Goal: Transaction & Acquisition: Subscribe to service/newsletter

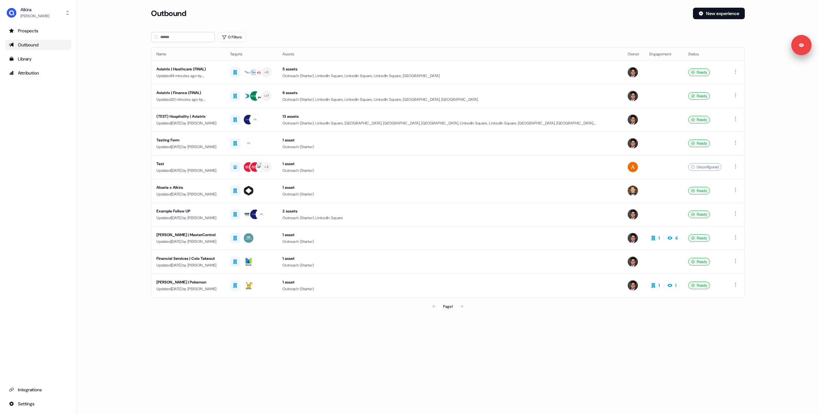
click at [111, 87] on main "Loading... Outbound New experience 0 Filters Name Targets Assets Owner Engageme…" at bounding box center [448, 169] width 742 height 323
click at [91, 112] on main "Loading... Outbound New experience 0 Filters Name Targets Assets Owner Engageme…" at bounding box center [448, 169] width 742 height 323
click at [203, 77] on div "Updated 14 minutes ago by [PERSON_NAME]" at bounding box center [187, 76] width 63 height 6
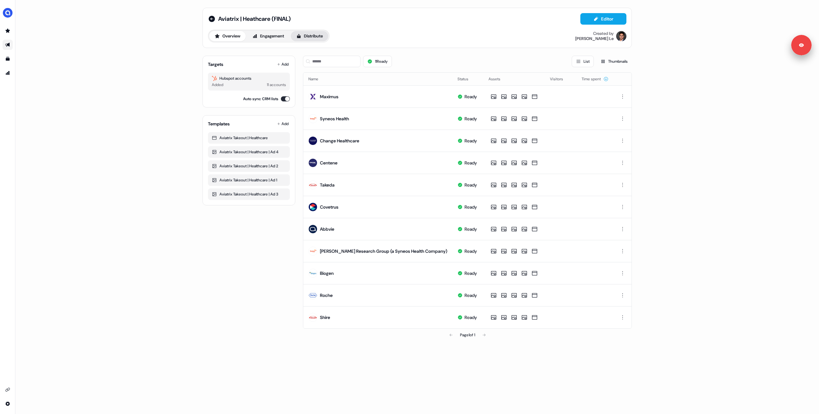
click at [324, 38] on button "Distribute" at bounding box center [309, 36] width 37 height 10
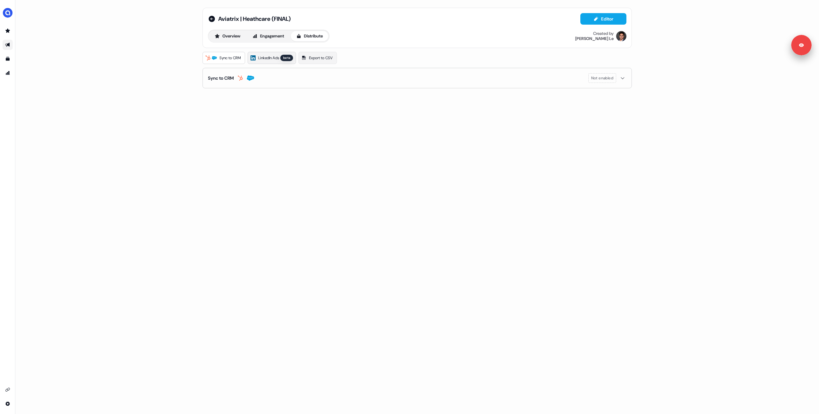
click at [267, 60] on span "LinkedIn Ads" at bounding box center [268, 58] width 21 height 6
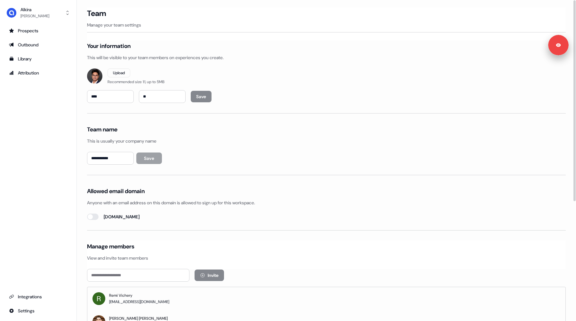
click at [27, 120] on div "Prospects Outbound Library Attribution Integrations Settings" at bounding box center [38, 171] width 66 height 290
click at [26, 44] on div "Outbound" at bounding box center [38, 45] width 59 height 6
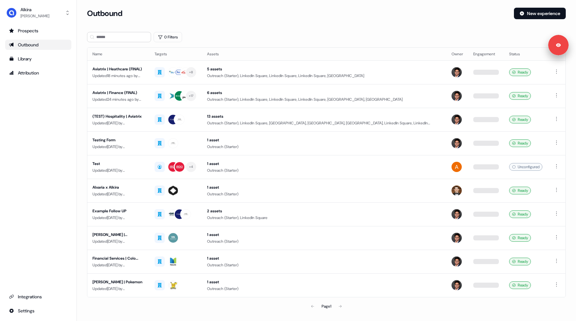
click at [42, 125] on div "Prospects Outbound Library Attribution Integrations Settings" at bounding box center [38, 171] width 66 height 290
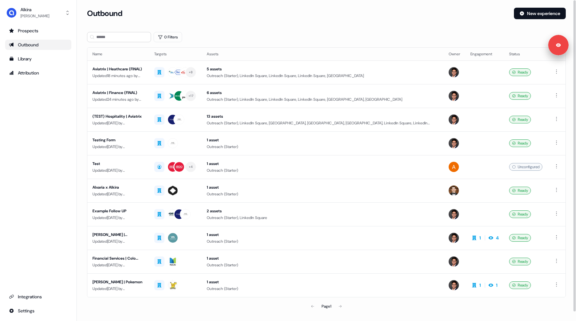
click at [266, 25] on div "Outbound New experience" at bounding box center [326, 17] width 478 height 19
click at [112, 38] on input at bounding box center [119, 37] width 64 height 10
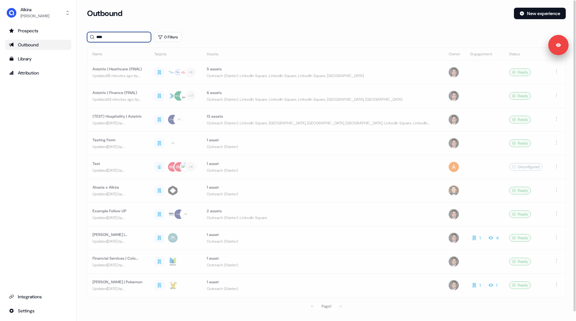
type input "*****"
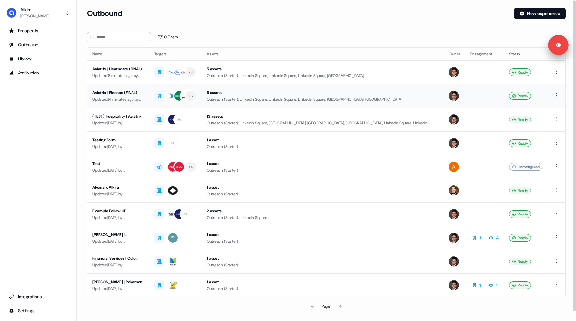
click at [129, 97] on div "Updated 24 minutes ago by Hugh Le" at bounding box center [117, 99] width 51 height 6
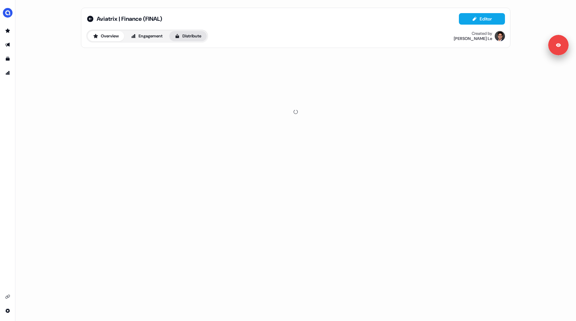
click at [193, 40] on button "Distribute" at bounding box center [187, 36] width 37 height 10
click at [143, 58] on span "LinkedIn Ads" at bounding box center [147, 58] width 21 height 6
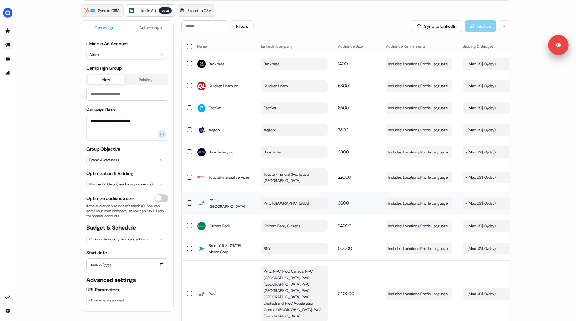
scroll to position [48, 0]
drag, startPoint x: 277, startPoint y: 205, endPoint x: 249, endPoint y: 207, distance: 28.2
click at [249, 207] on tr "PWC Nederland PwC Nederland 3600 Includes: Locations, Profile Language Edit - (…" at bounding box center [436, 202] width 509 height 23
click at [189, 202] on button "button" at bounding box center [189, 202] width 5 height 5
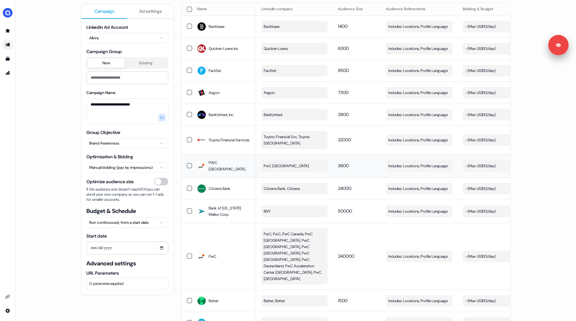
scroll to position [0, 0]
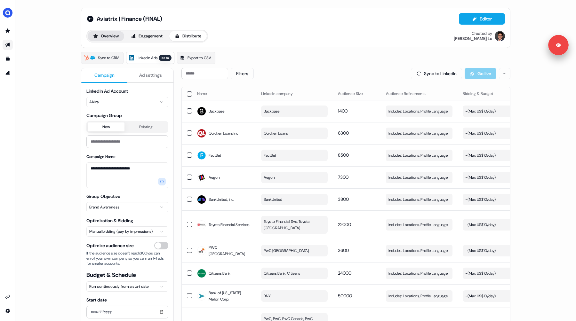
click at [103, 38] on button "Overview" at bounding box center [106, 36] width 36 height 10
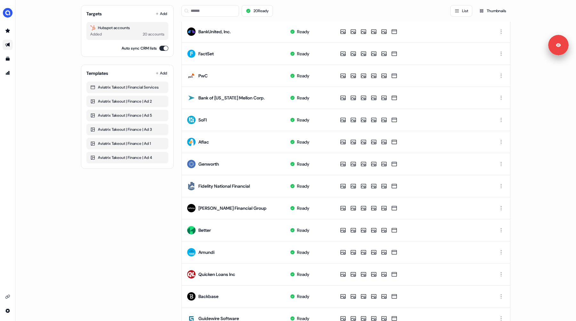
scroll to position [226, 0]
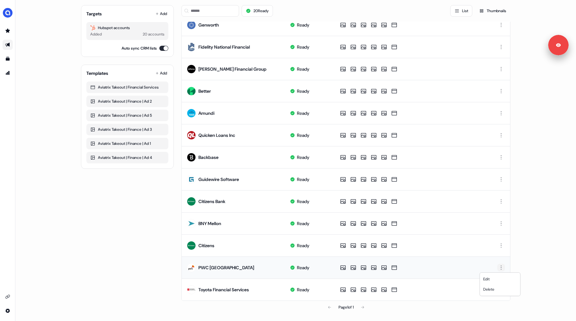
click at [501, 267] on html "Signed in as Hugh Le Sign out For the best experience switch devices to a bigge…" at bounding box center [288, 160] width 576 height 321
click at [518, 264] on html "Signed in as Hugh Le Sign out For the best experience switch devices to a bigge…" at bounding box center [288, 160] width 576 height 321
click at [501, 268] on html "Signed in as Hugh Le Sign out For the best experience switch devices to a bigge…" at bounding box center [288, 160] width 576 height 321
click at [496, 290] on div "Delete" at bounding box center [500, 289] width 38 height 10
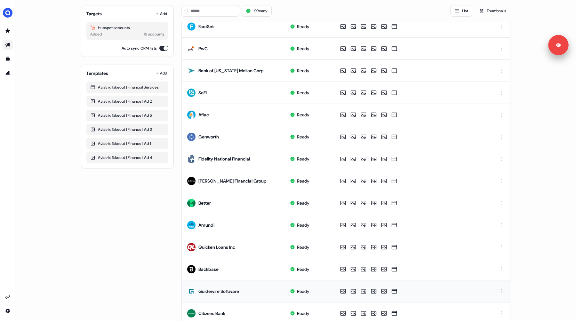
scroll to position [0, 0]
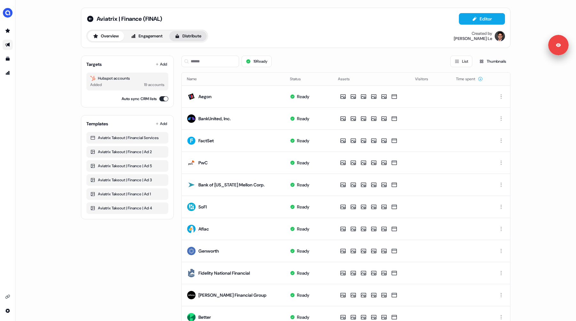
click at [187, 37] on button "Distribute" at bounding box center [187, 36] width 37 height 10
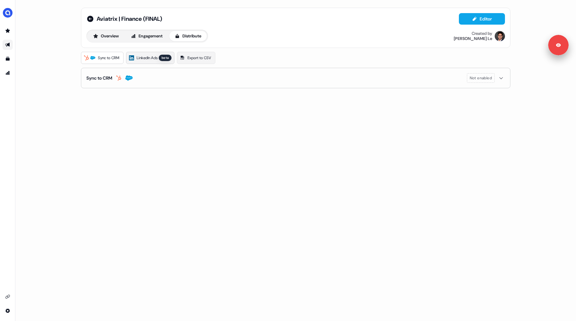
click at [147, 57] on span "LinkedIn Ads" at bounding box center [147, 58] width 21 height 6
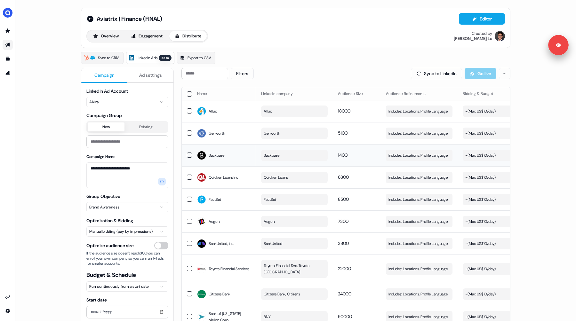
scroll to position [128, 0]
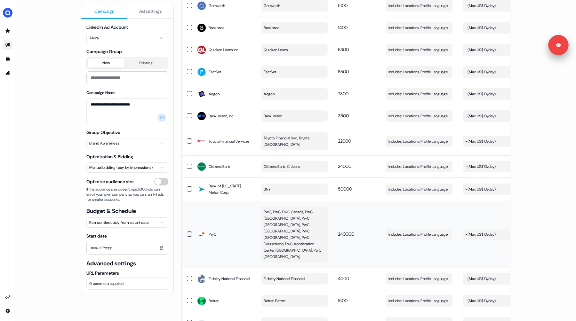
click at [291, 220] on span "PwC, PwC, PwC Canada, PwC UK, PwC Australia, PwC Italy, PwC Singapore, PwC Deut…" at bounding box center [294, 234] width 60 height 51
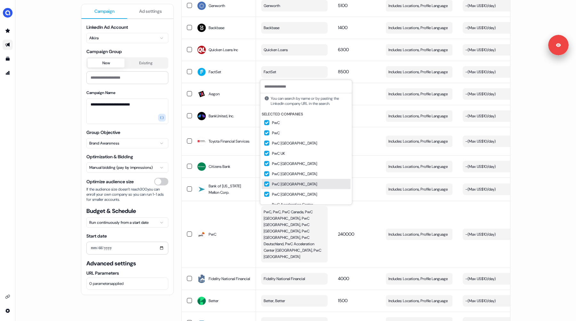
click at [282, 89] on input at bounding box center [305, 86] width 91 height 13
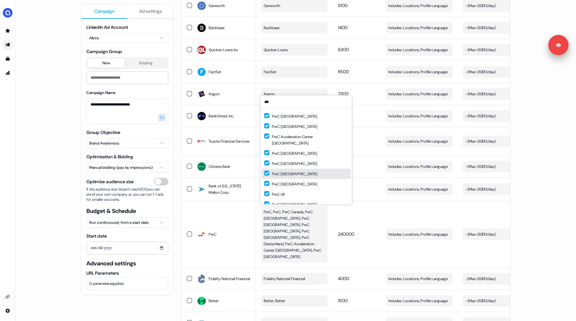
scroll to position [0, 0]
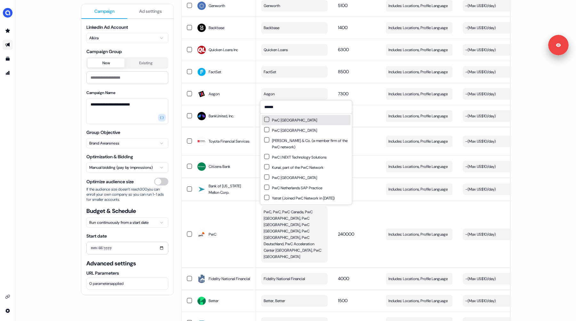
click at [267, 120] on button "Suggestions" at bounding box center [266, 119] width 5 height 5
click at [280, 108] on input "******" at bounding box center [305, 107] width 91 height 13
type input "***"
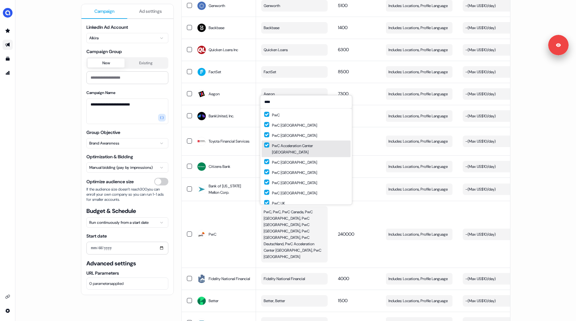
click at [552, 200] on div "**********" at bounding box center [295, 160] width 560 height 321
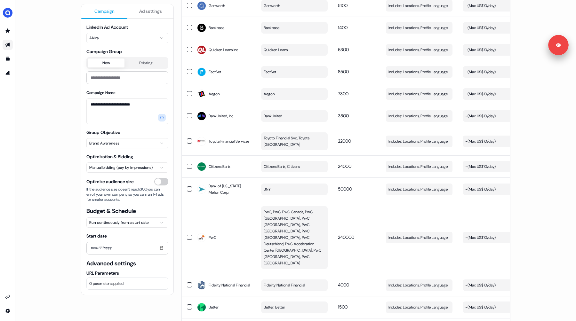
click at [48, 243] on div "**********" at bounding box center [295, 160] width 560 height 321
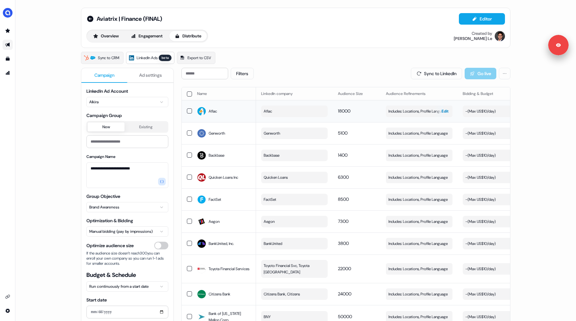
click at [436, 112] on div "button" at bounding box center [438, 112] width 9 height 12
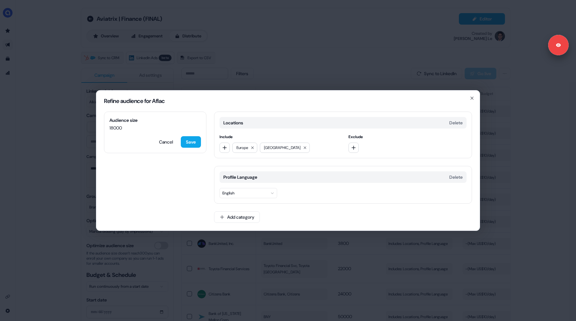
click at [42, 183] on div "Refine audience for Aflac Audience size 18000 Cancel Save Locations Delete Incl…" at bounding box center [288, 160] width 576 height 321
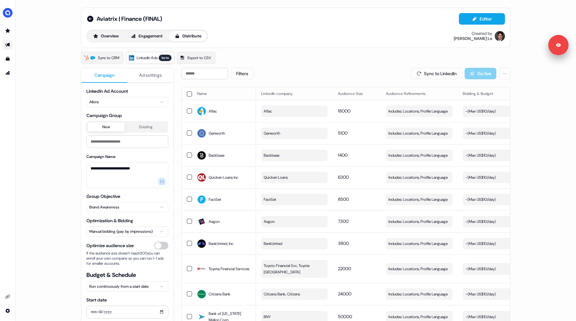
click at [265, 27] on div "Aviatrix | Finance (FINAL) Editor Overview Engagement Distribute Created by Hug…" at bounding box center [295, 27] width 418 height 29
click at [51, 113] on div "**********" at bounding box center [295, 160] width 560 height 321
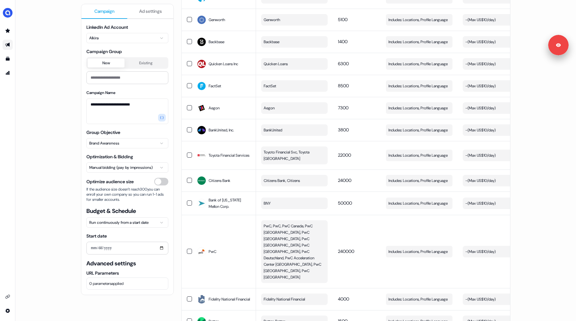
scroll to position [20, 0]
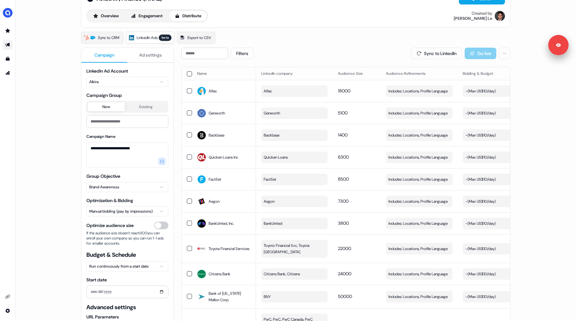
click at [188, 74] on button "button" at bounding box center [189, 73] width 5 height 5
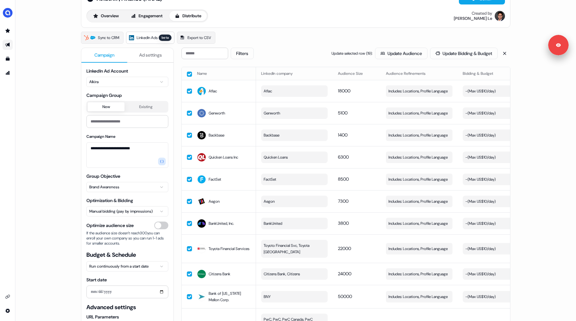
click at [66, 130] on div "**********" at bounding box center [295, 160] width 560 height 321
click at [348, 40] on div "Sync to CRM LinkedIn Ads beta Export to CSV" at bounding box center [295, 38] width 429 height 12
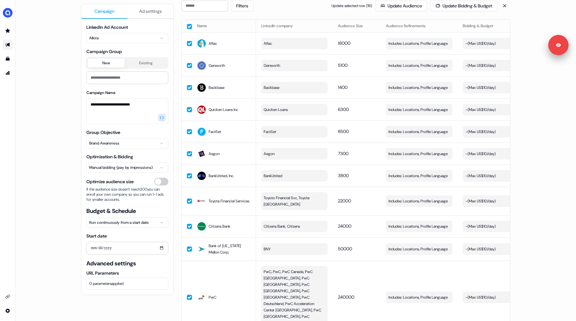
scroll to position [70, 0]
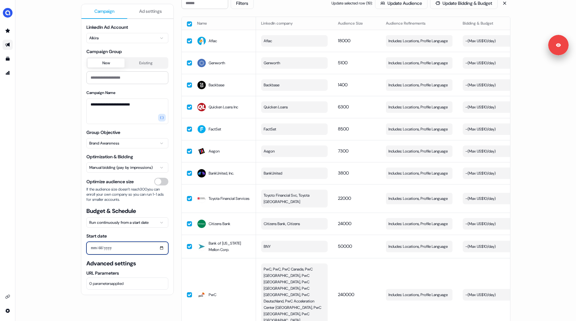
click at [110, 253] on input "Start date" at bounding box center [127, 248] width 82 height 13
click at [109, 252] on input "Start date" at bounding box center [127, 248] width 82 height 13
click at [111, 250] on input "Start date" at bounding box center [127, 248] width 82 height 13
click at [160, 248] on input "Start date" at bounding box center [127, 248] width 82 height 13
click at [162, 247] on input "**********" at bounding box center [127, 248] width 82 height 13
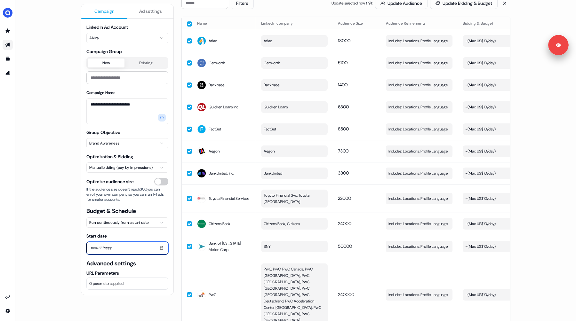
type input "**********"
click at [73, 220] on div "**********" at bounding box center [295, 228] width 445 height 596
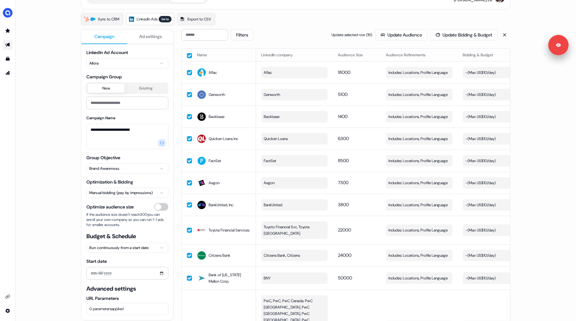
scroll to position [24, 0]
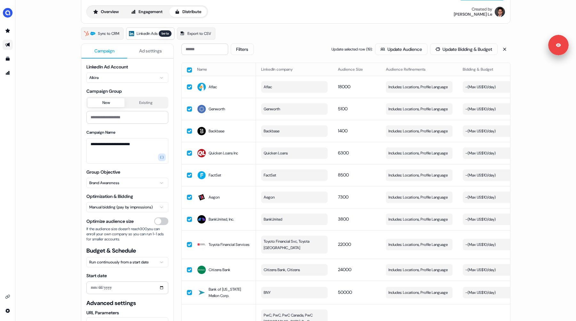
click at [145, 50] on span "Ad settings" at bounding box center [150, 51] width 23 height 6
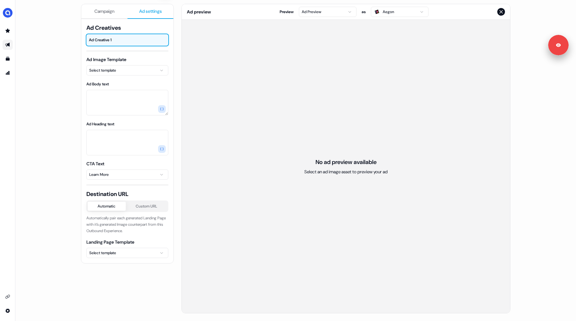
scroll to position [63, 0]
click at [109, 254] on html "Signed in as Hugh Le Sign out For the best experience switch devices to a bigge…" at bounding box center [288, 160] width 576 height 321
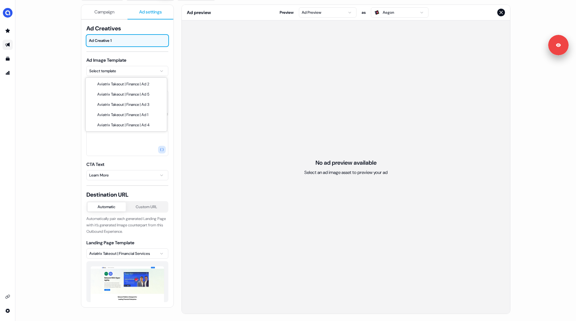
click at [108, 72] on html "Signed in as Hugh Le Sign out For the best experience switch devices to a bigge…" at bounding box center [288, 160] width 576 height 321
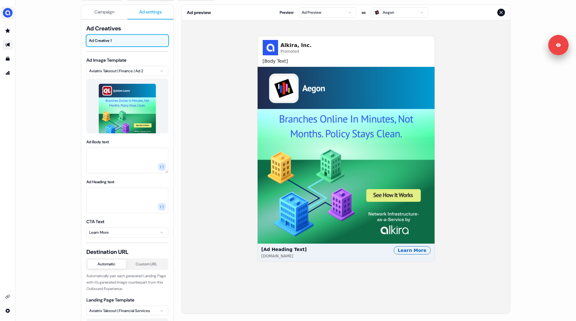
click at [8, 16] on img "side nav menu" at bounding box center [8, 13] width 10 height 10
click at [54, 5] on div "Help documentation Feedback Logout Aviatrix | Finance (FINAL) Editor Overview E…" at bounding box center [288, 160] width 576 height 321
click at [8, 33] on link "Go to prospects" at bounding box center [8, 31] width 10 height 10
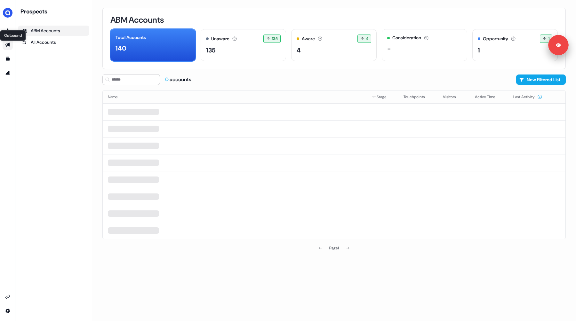
click at [8, 46] on icon "Go to outbound experience" at bounding box center [7, 44] width 5 height 5
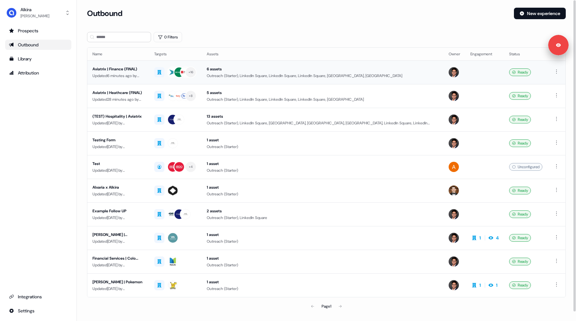
click at [127, 73] on div "Updated 6 minutes ago by Hugh Le" at bounding box center [117, 76] width 51 height 6
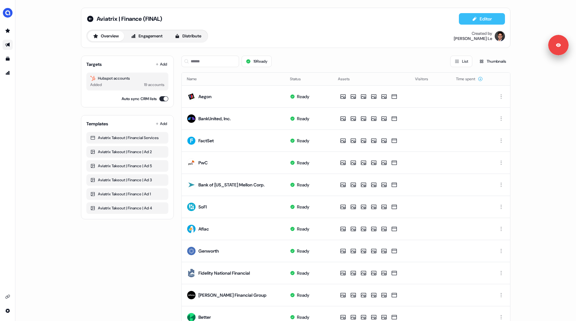
click at [477, 21] on button "Editor" at bounding box center [482, 19] width 46 height 12
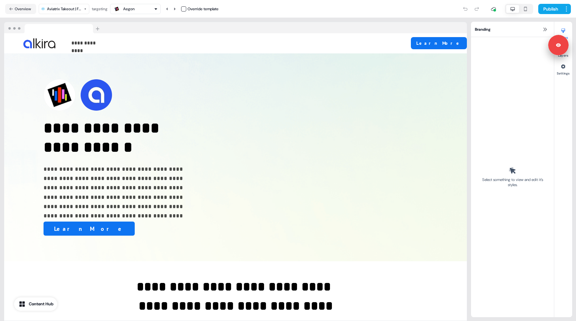
click at [524, 10] on icon "button" at bounding box center [525, 8] width 8 height 5
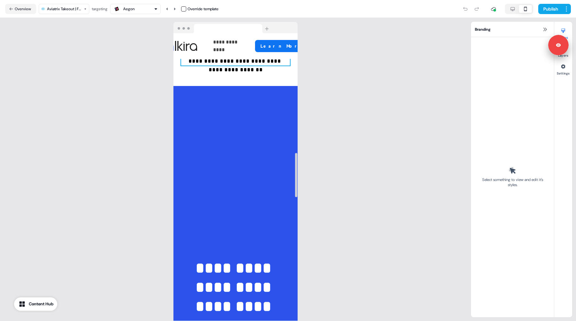
scroll to position [782, 0]
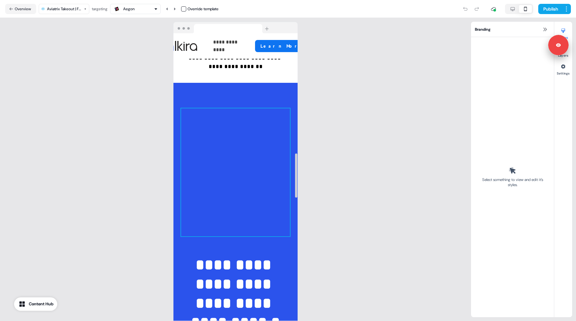
click at [259, 186] on div at bounding box center [235, 172] width 109 height 128
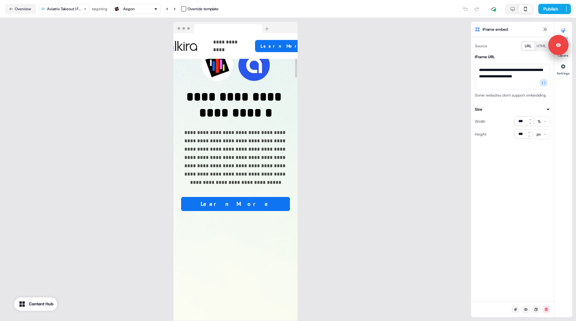
scroll to position [0, 0]
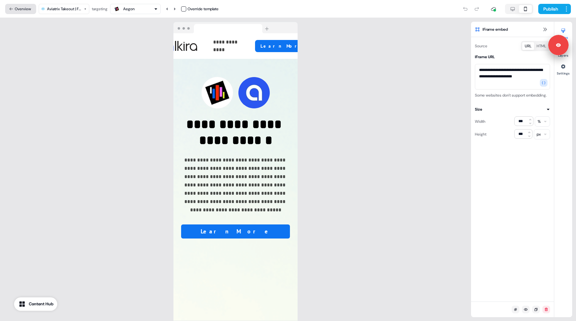
click at [26, 10] on button "Overview" at bounding box center [20, 9] width 31 height 10
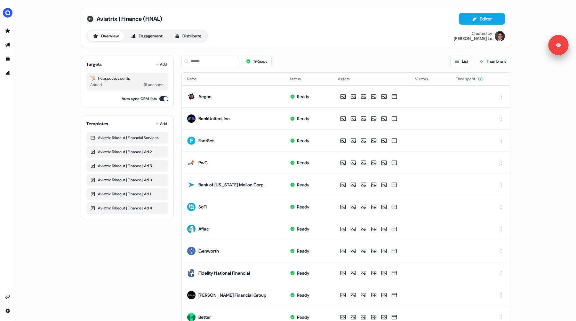
click at [89, 19] on icon at bounding box center [90, 19] width 8 height 8
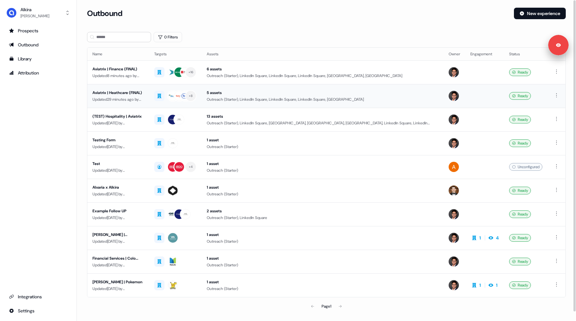
click at [129, 97] on div "Updated 29 minutes ago by Hugh Le" at bounding box center [117, 99] width 51 height 6
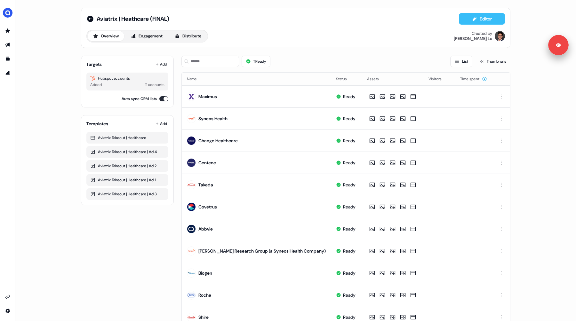
click at [487, 19] on button "Editor" at bounding box center [482, 19] width 46 height 12
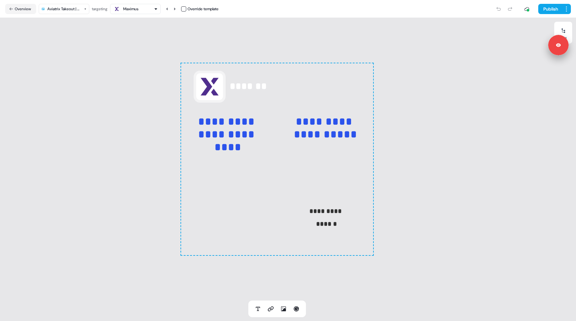
click at [81, 12] on html "**********" at bounding box center [288, 160] width 576 height 321
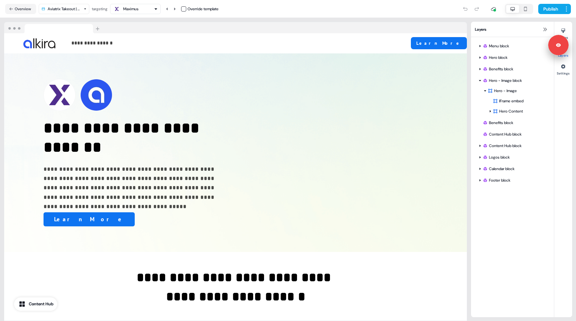
click at [525, 11] on icon "button" at bounding box center [525, 9] width 3 height 4
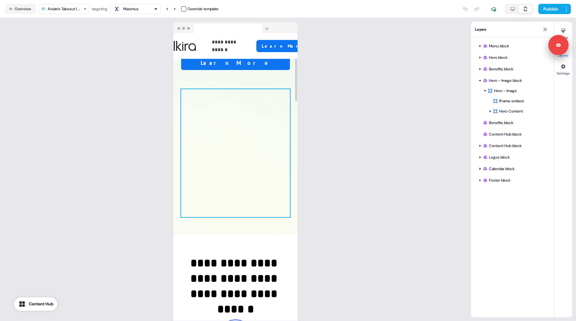
scroll to position [162, 0]
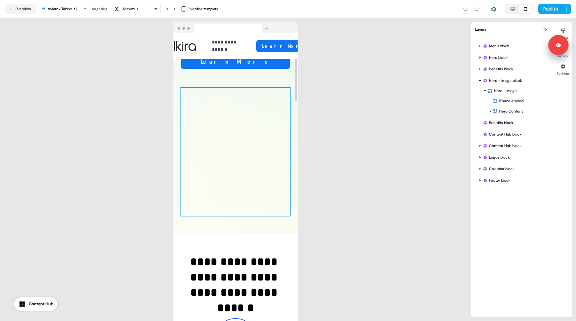
click at [201, 120] on div at bounding box center [235, 152] width 109 height 128
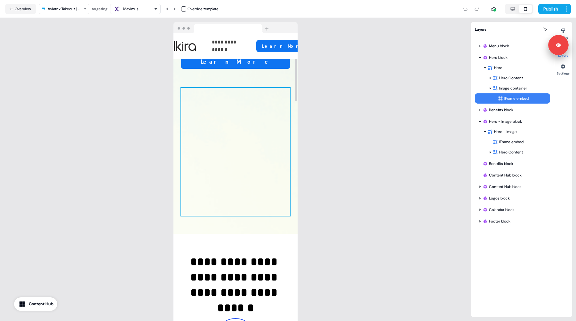
click at [283, 115] on div at bounding box center [235, 152] width 109 height 128
click at [268, 112] on div at bounding box center [235, 152] width 109 height 128
click at [562, 29] on icon at bounding box center [563, 31] width 4 height 4
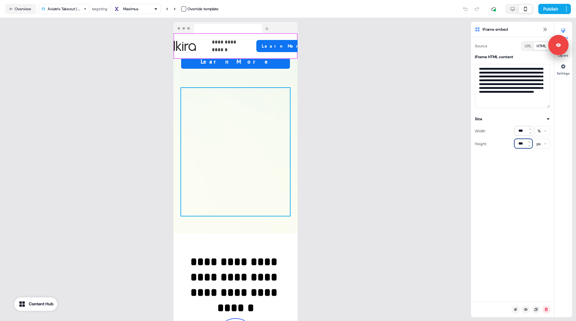
click at [518, 146] on input "***" at bounding box center [523, 144] width 18 height 10
click at [510, 69] on textarea "**********" at bounding box center [512, 86] width 75 height 44
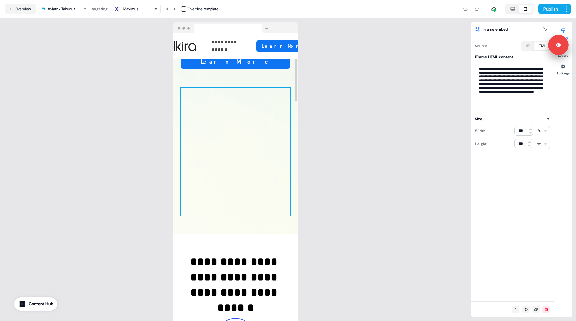
click at [223, 209] on div at bounding box center [235, 152] width 109 height 128
click at [252, 199] on div at bounding box center [235, 152] width 109 height 128
click at [386, 90] on div "**********" at bounding box center [235, 169] width 471 height 303
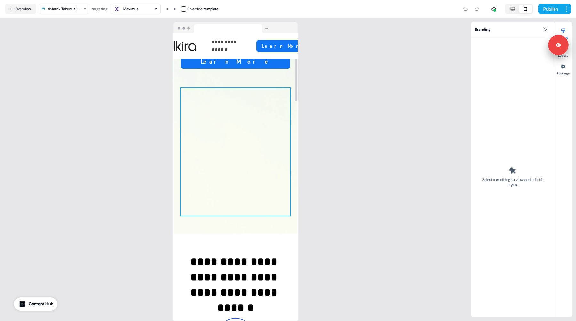
click at [240, 199] on div at bounding box center [235, 152] width 109 height 128
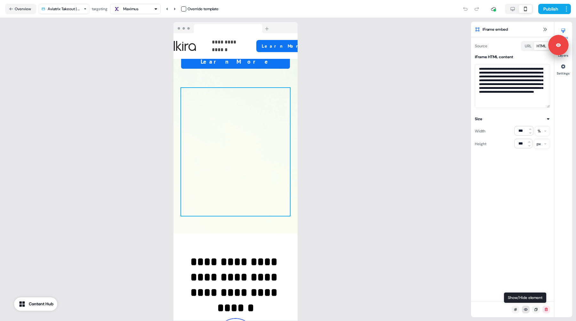
click at [526, 311] on icon at bounding box center [526, 309] width 4 height 3
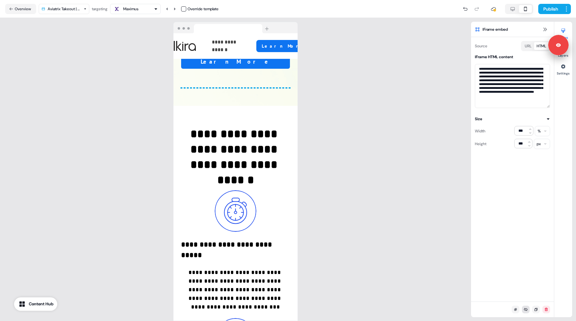
click at [526, 310] on icon at bounding box center [526, 310] width 4 height 4
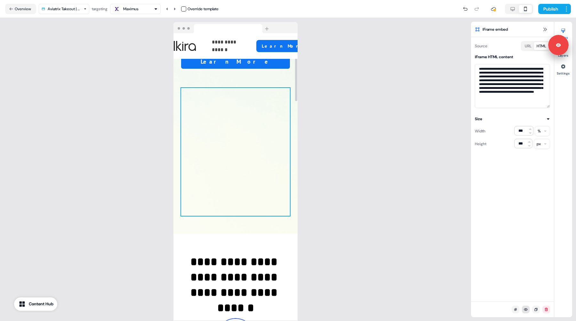
click at [239, 200] on div at bounding box center [235, 152] width 109 height 128
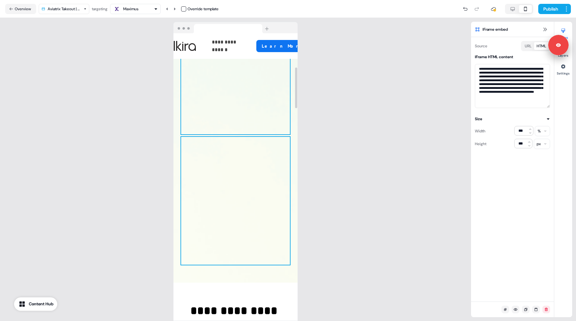
scroll to position [251, 0]
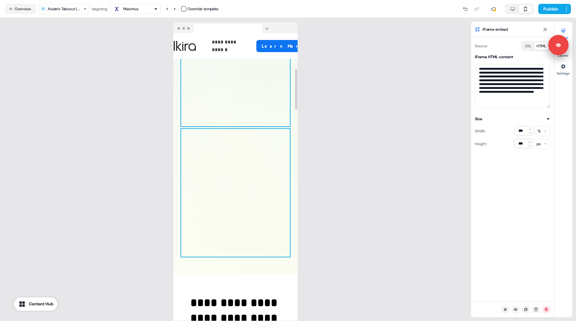
click at [238, 117] on div at bounding box center [235, 62] width 109 height 128
click at [515, 309] on icon at bounding box center [515, 310] width 4 height 4
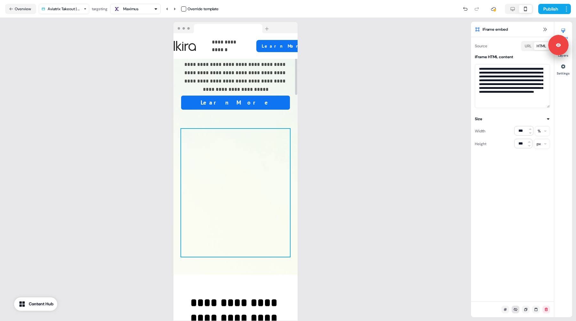
click at [241, 171] on div at bounding box center [235, 193] width 109 height 128
click at [510, 68] on textarea "**********" at bounding box center [512, 86] width 75 height 44
type textarea "**********"
click at [512, 9] on icon "button" at bounding box center [512, 9] width 4 height 4
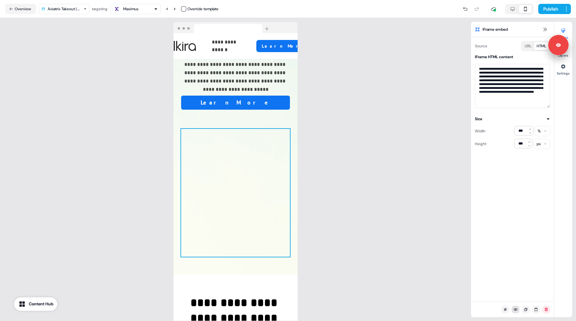
type input "***"
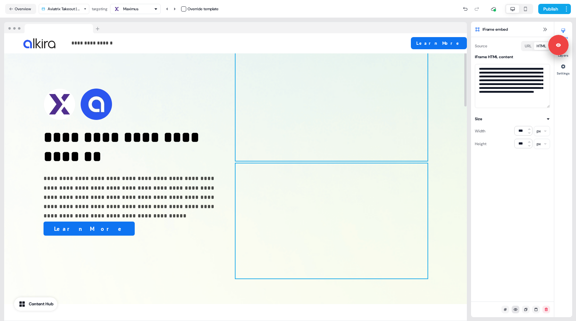
scroll to position [0, 0]
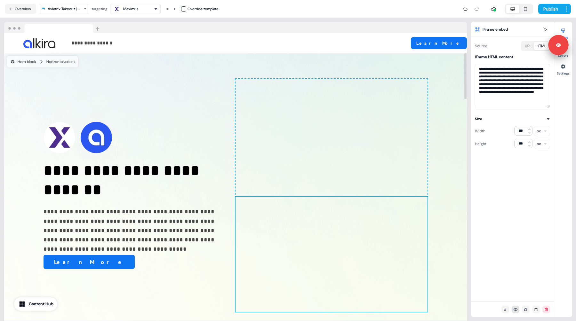
click at [414, 216] on div at bounding box center [331, 254] width 192 height 115
click at [423, 215] on div at bounding box center [331, 254] width 192 height 115
click at [515, 311] on icon at bounding box center [515, 309] width 4 height 3
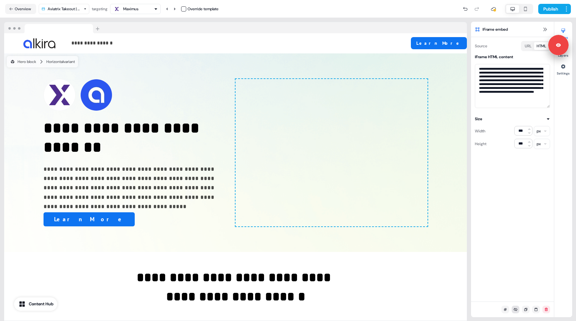
click at [525, 8] on icon "button" at bounding box center [525, 8] width 8 height 5
type input "***"
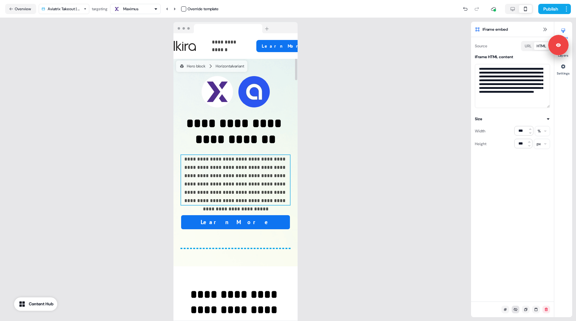
scroll to position [1, 0]
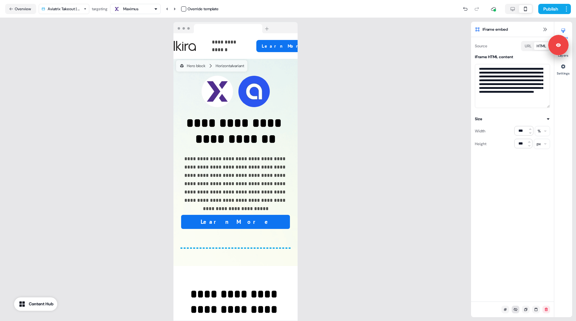
click at [510, 10] on icon "button" at bounding box center [512, 9] width 4 height 4
type input "***"
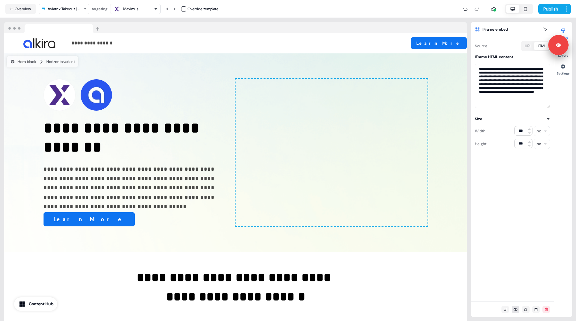
click at [522, 10] on icon "button" at bounding box center [525, 8] width 8 height 5
type input "***"
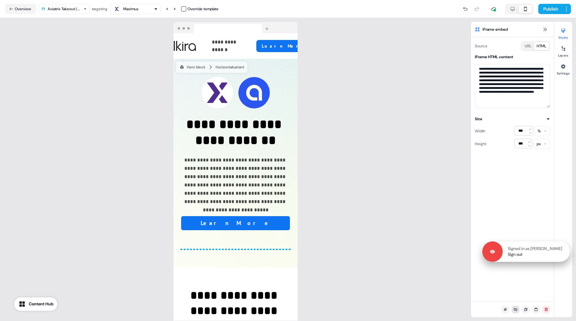
drag, startPoint x: 561, startPoint y: 44, endPoint x: 563, endPoint y: 251, distance: 207.2
click at [563, 251] on div "Signed in as Hugh Le Sign out" at bounding box center [535, 252] width 67 height 12
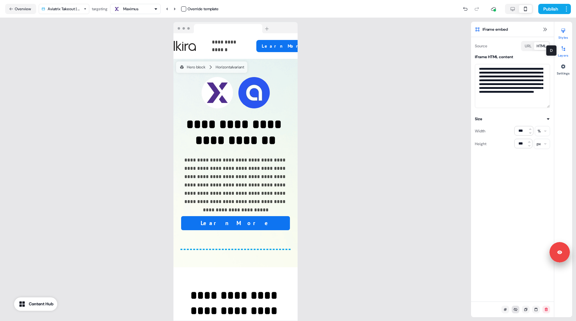
click at [564, 49] on icon at bounding box center [562, 48] width 5 height 5
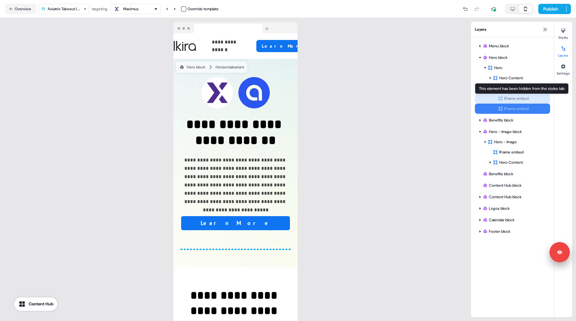
click at [506, 98] on div "IFrame embed" at bounding box center [524, 98] width 52 height 6
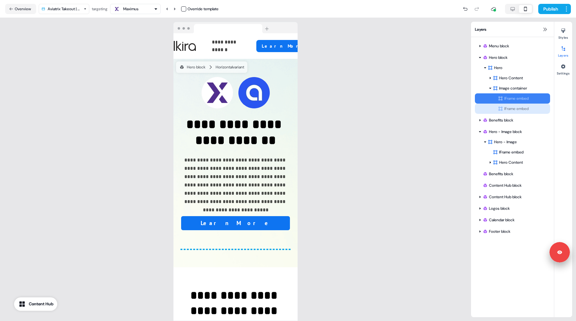
click at [508, 112] on div "IFrame embed" at bounding box center [512, 109] width 75 height 10
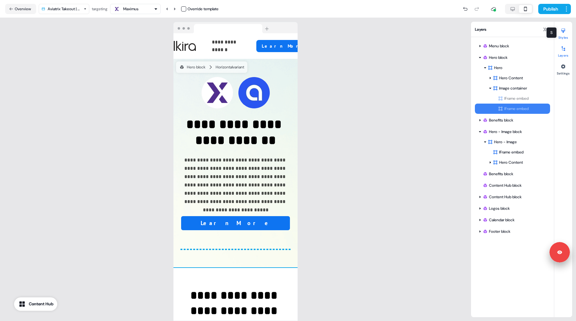
click at [564, 32] on icon at bounding box center [562, 30] width 5 height 5
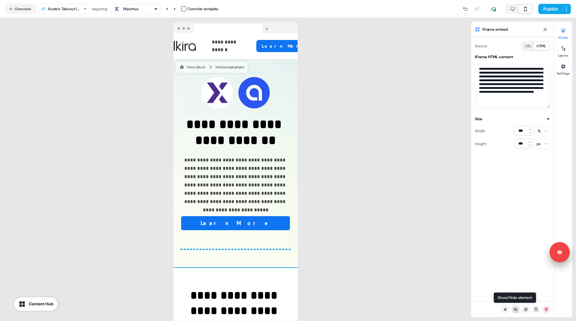
click at [514, 309] on icon at bounding box center [515, 310] width 4 height 4
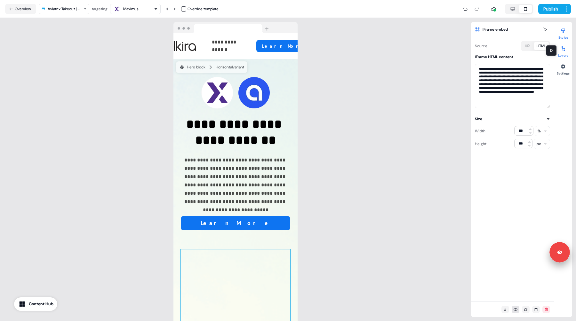
click at [564, 51] on div at bounding box center [563, 48] width 10 height 10
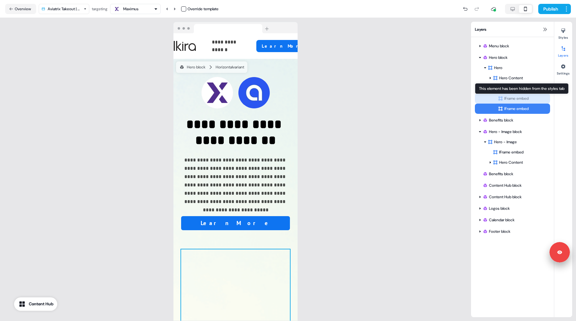
click at [511, 98] on div "IFrame embed" at bounding box center [524, 98] width 52 height 6
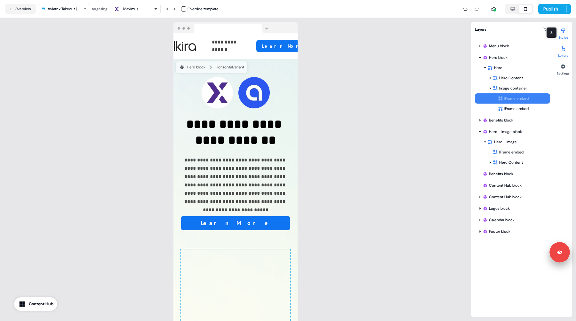
click at [563, 35] on button "Styles" at bounding box center [563, 33] width 18 height 14
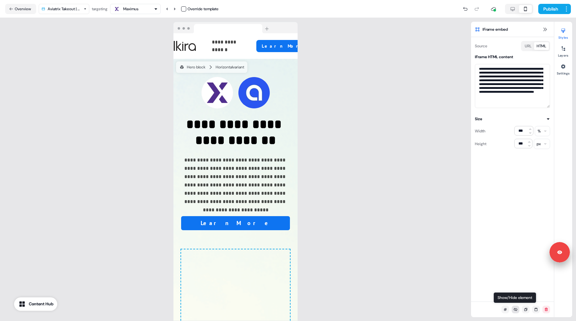
click at [516, 310] on icon at bounding box center [515, 310] width 4 height 4
click at [562, 53] on div at bounding box center [563, 48] width 10 height 10
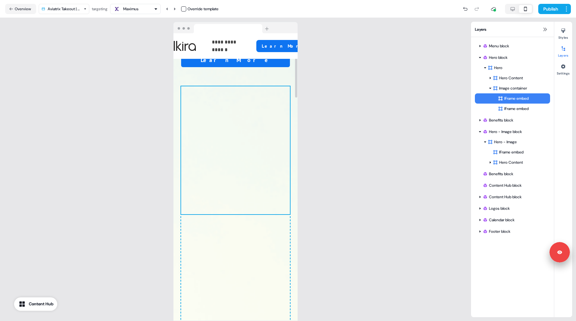
scroll to position [167, 0]
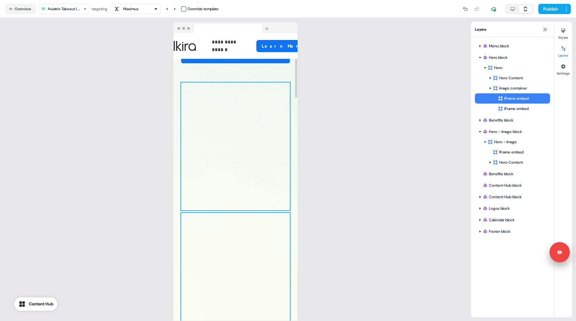
click at [283, 245] on div at bounding box center [235, 277] width 109 height 128
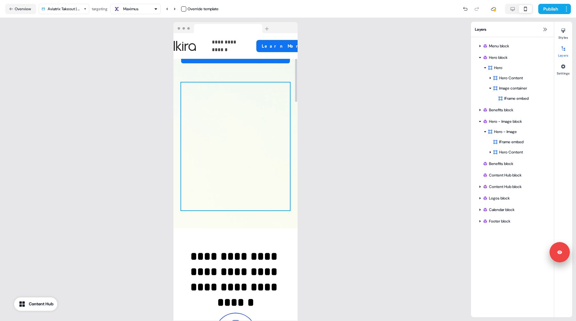
click at [242, 125] on div at bounding box center [235, 147] width 109 height 128
click at [232, 201] on div at bounding box center [235, 147] width 109 height 128
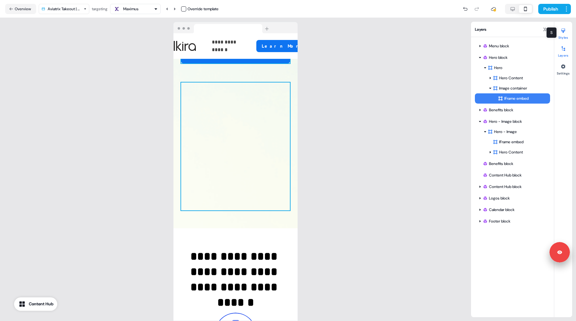
click at [563, 26] on div at bounding box center [563, 31] width 10 height 10
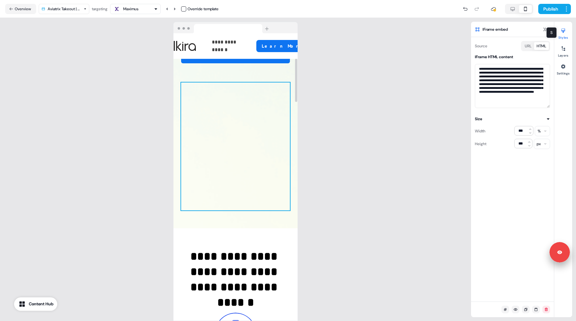
click at [238, 199] on div at bounding box center [235, 147] width 109 height 128
click at [512, 8] on icon "button" at bounding box center [513, 8] width 8 height 5
type input "***"
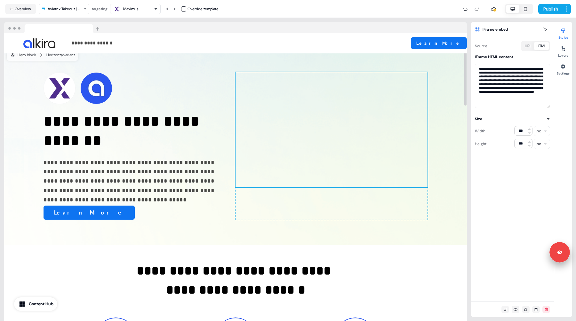
scroll to position [0, 0]
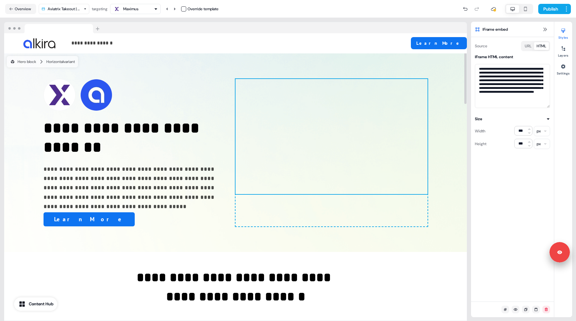
click at [268, 20] on div "**********" at bounding box center [235, 169] width 471 height 303
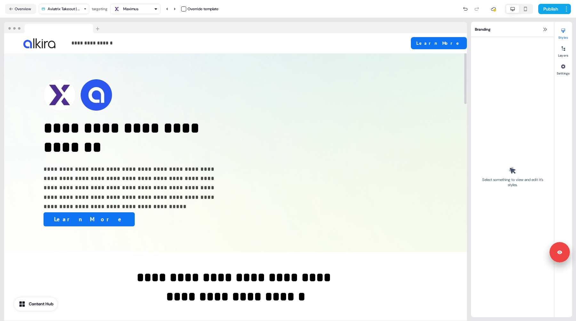
click at [15, 16] on nav "Overview Aviatrix Takeout | Healthcare targeting Maximus Override template Publ…" at bounding box center [288, 9] width 576 height 18
click at [24, 12] on button "Overview" at bounding box center [20, 9] width 31 height 10
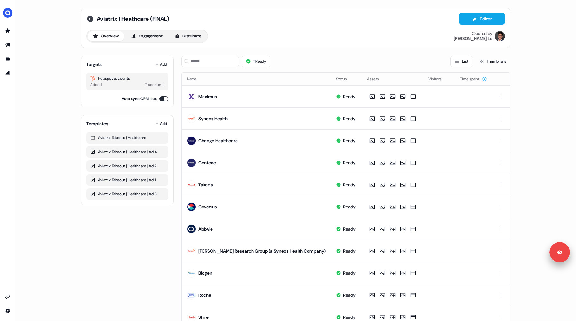
click at [89, 19] on icon at bounding box center [90, 19] width 8 height 8
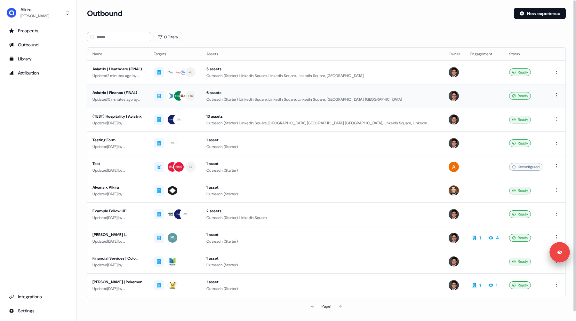
click at [136, 95] on div "Aviatrix | Finance (FINAL)" at bounding box center [117, 93] width 51 height 6
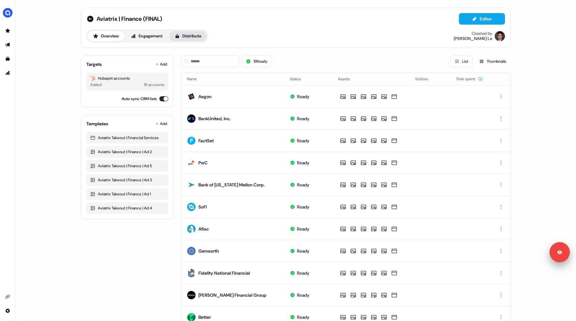
click at [187, 36] on button "Distribute" at bounding box center [187, 36] width 37 height 10
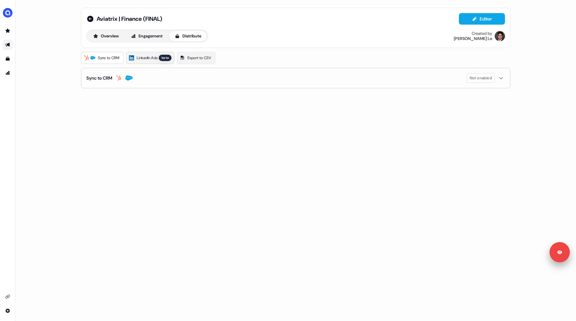
click at [149, 56] on span "LinkedIn Ads" at bounding box center [147, 58] width 21 height 6
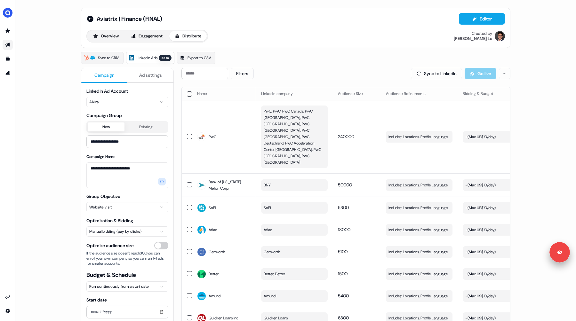
click at [188, 94] on button "button" at bounding box center [189, 93] width 5 height 5
click at [89, 17] on icon at bounding box center [90, 19] width 6 height 6
